Goal: Transaction & Acquisition: Purchase product/service

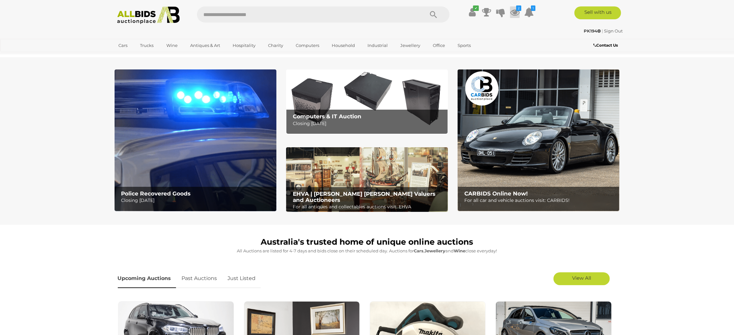
click at [514, 11] on icon at bounding box center [515, 12] width 10 height 12
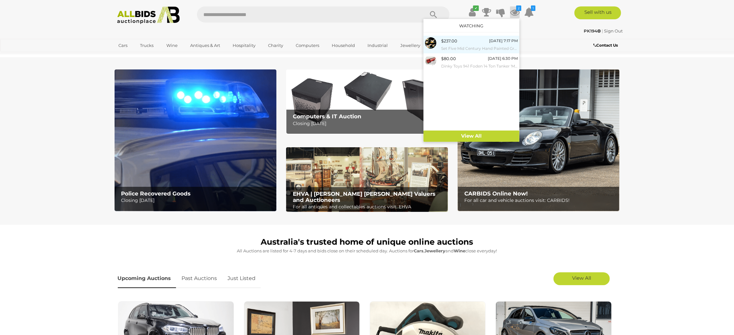
click at [446, 44] on div "$237.00" at bounding box center [449, 40] width 16 height 7
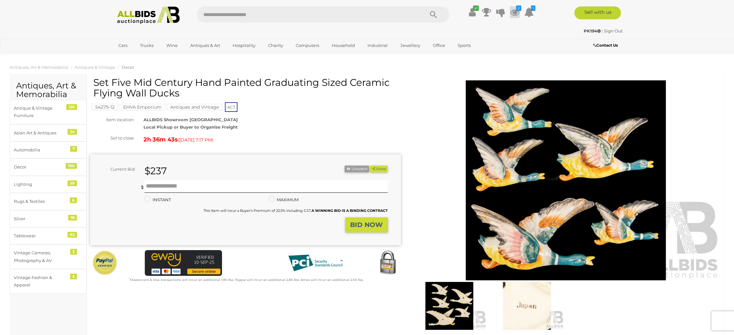
click at [516, 13] on icon at bounding box center [515, 12] width 10 height 12
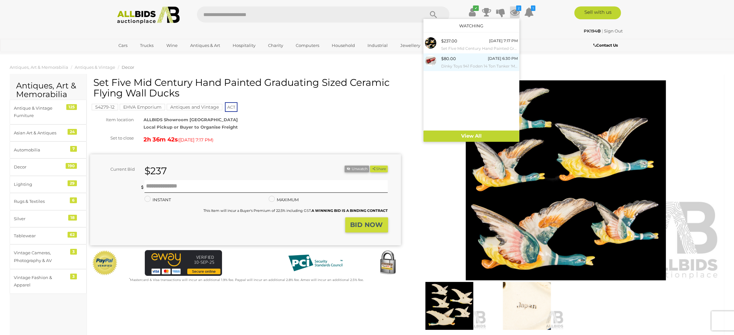
click at [445, 61] on span "$80.00" at bounding box center [448, 58] width 15 height 5
